Goal: Check status

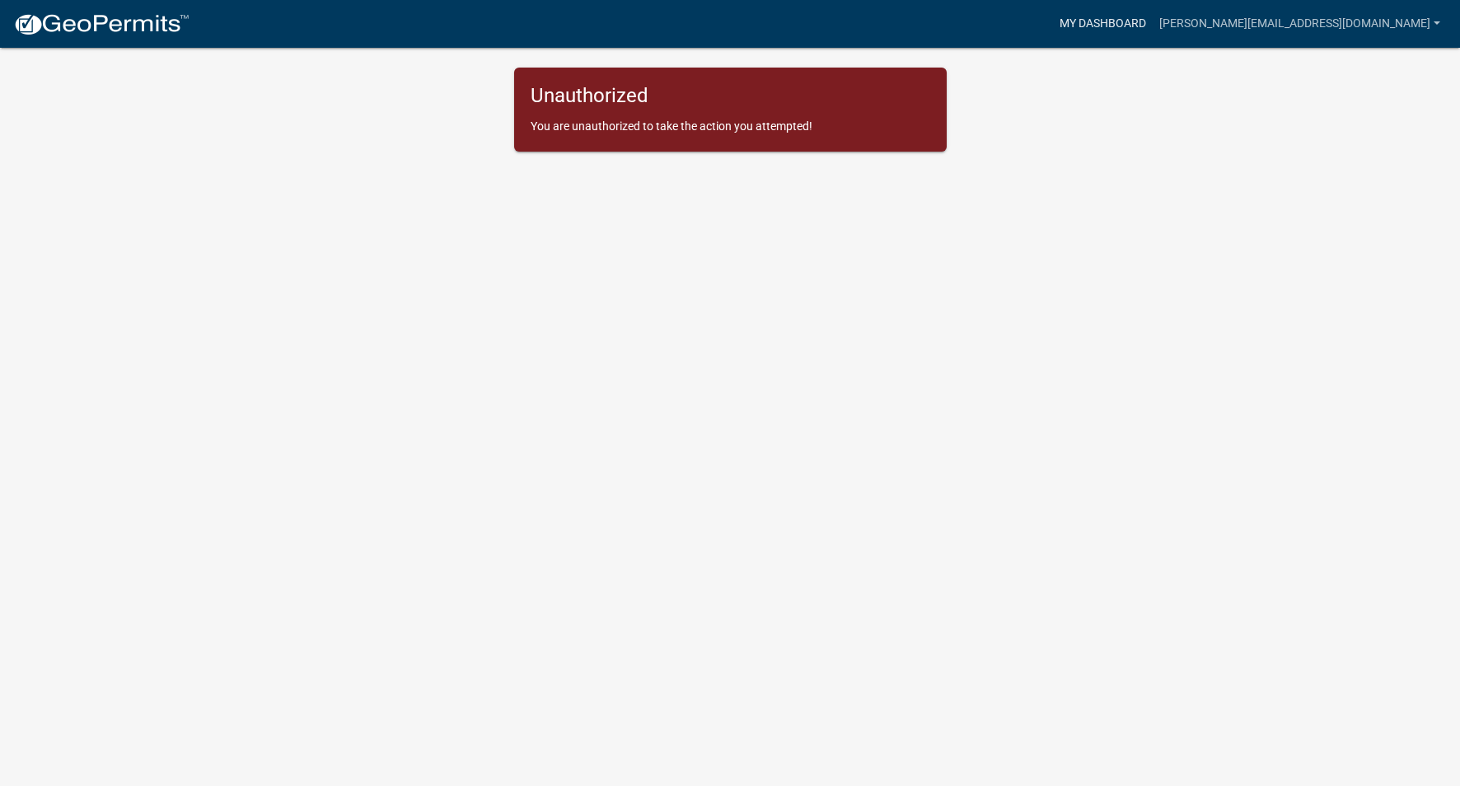
click at [1153, 18] on link "My Dashboard" at bounding box center [1103, 23] width 100 height 31
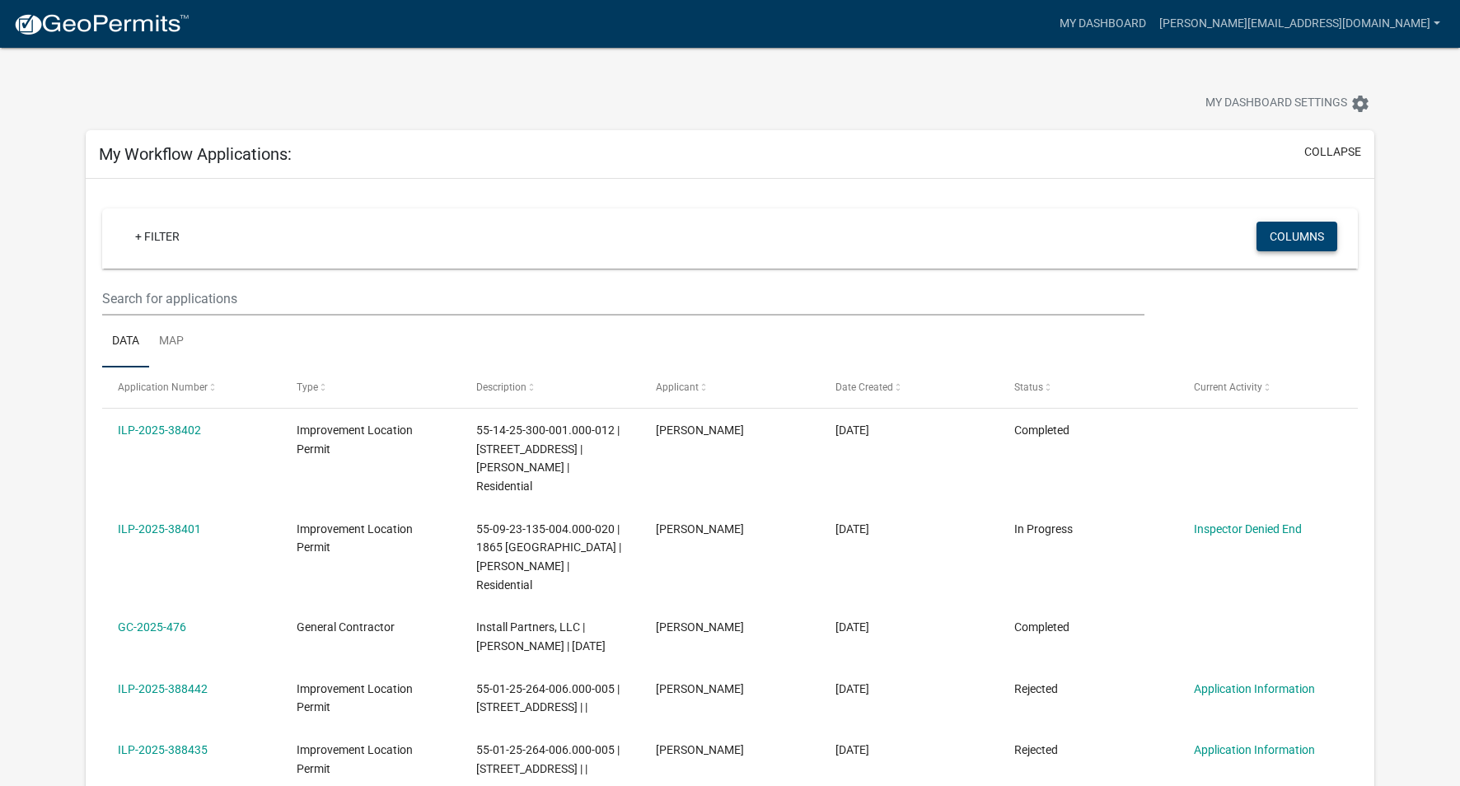
click at [1280, 227] on button "Columns" at bounding box center [1296, 237] width 81 height 30
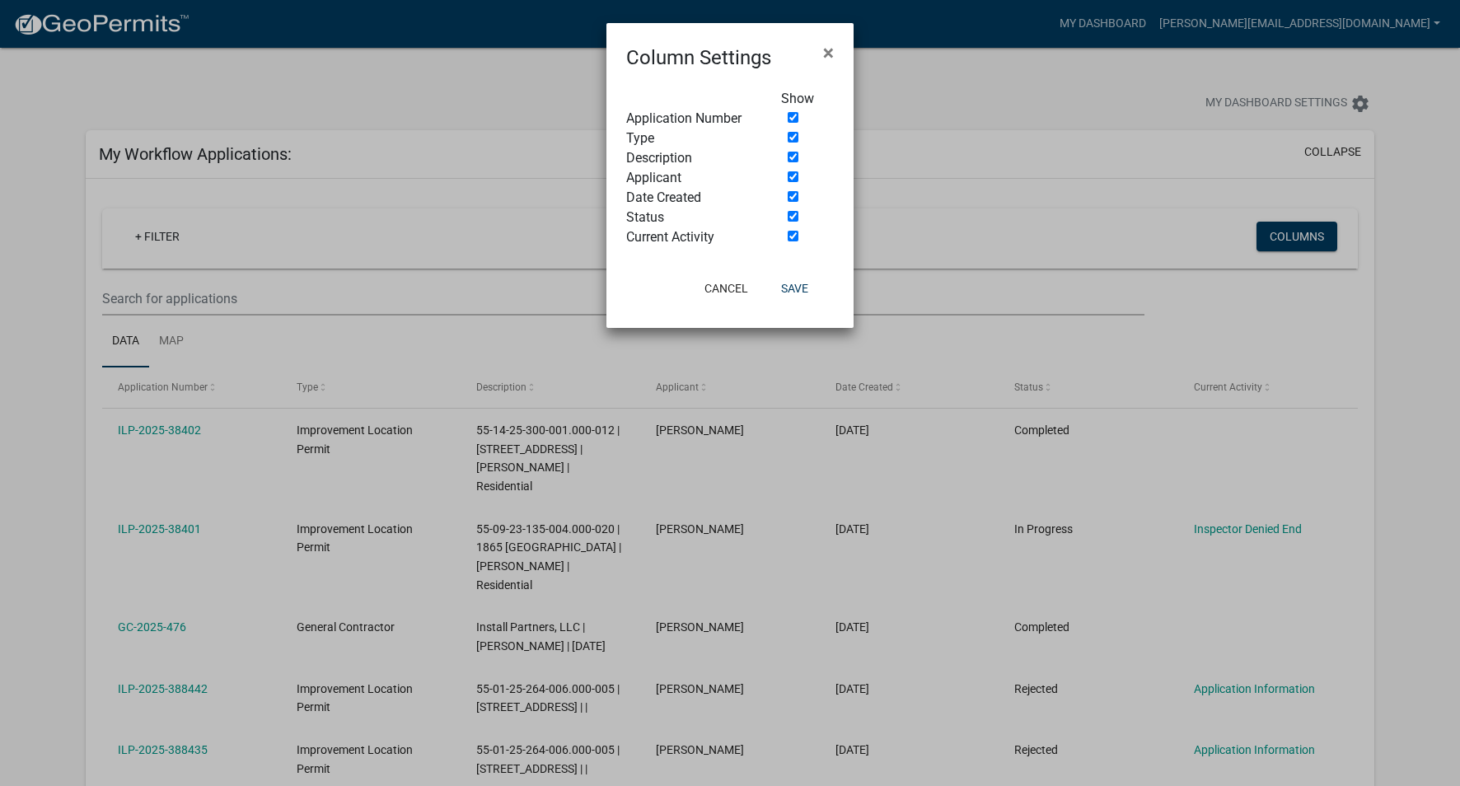
click at [1172, 220] on ngb-modal-window "Column Settings × Show Application Number Type Description Applicant Date Creat…" at bounding box center [730, 393] width 1460 height 786
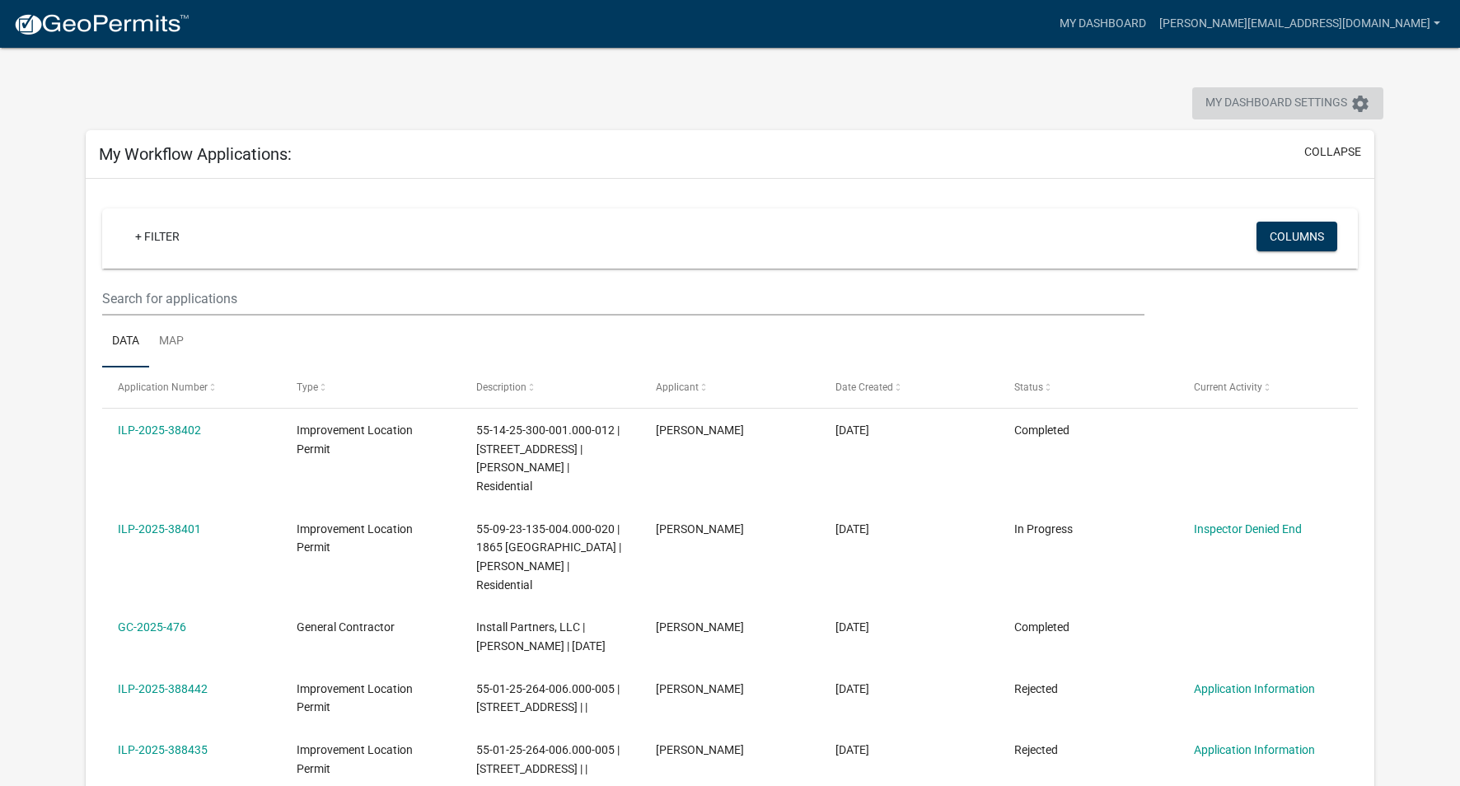
click at [1309, 101] on span "My Dashboard Settings" at bounding box center [1276, 104] width 142 height 20
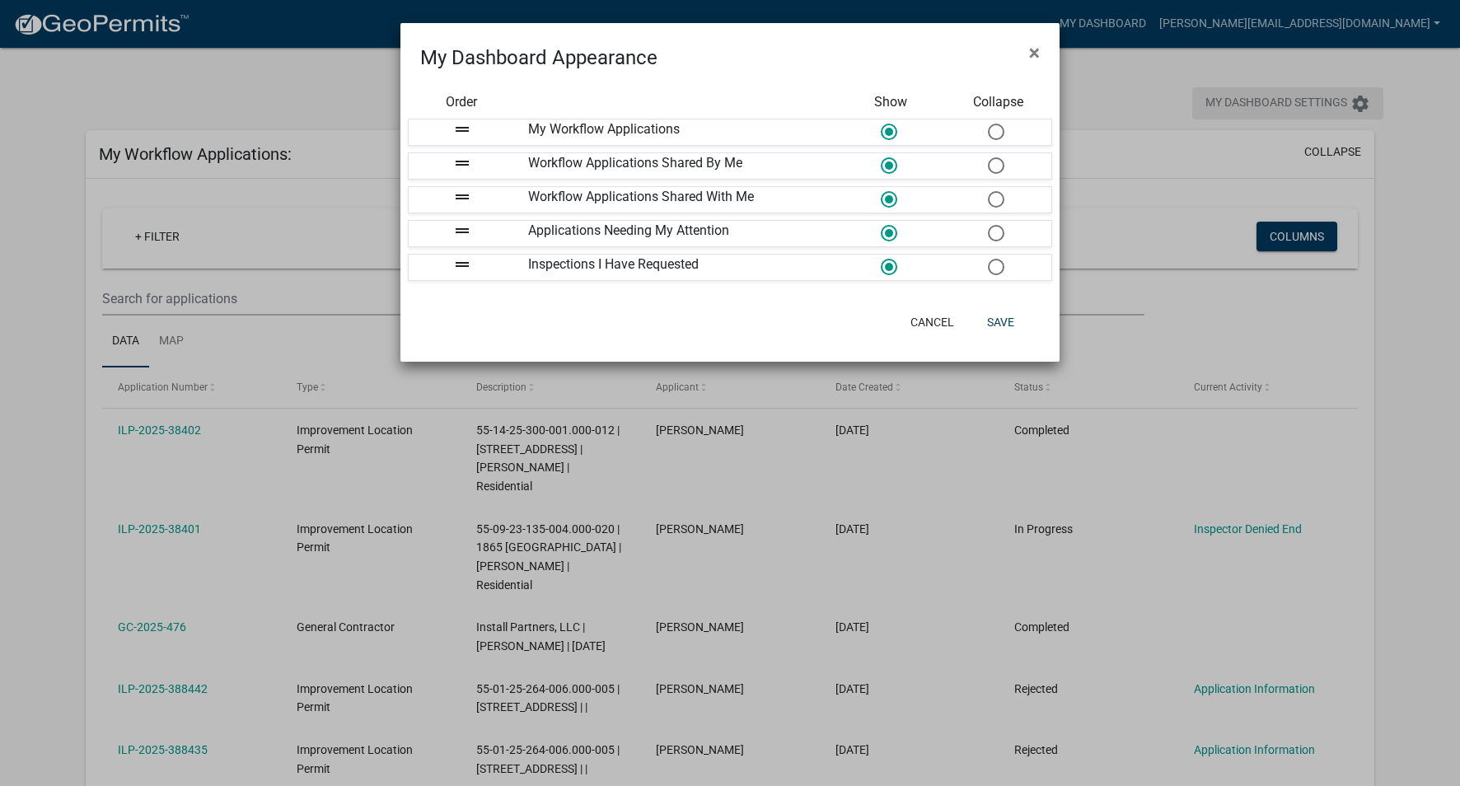
click at [1309, 101] on ngb-modal-window "My Dashboard Appearance × Order Show Collapse drag_handle My Workflow Applicati…" at bounding box center [730, 393] width 1460 height 786
